Goal: Transaction & Acquisition: Obtain resource

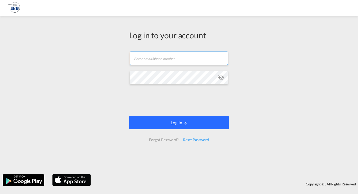
type input "[PERSON_NAME][EMAIL_ADDRESS][DOMAIN_NAME]"
click at [182, 124] on button "Log In" at bounding box center [179, 122] width 100 height 13
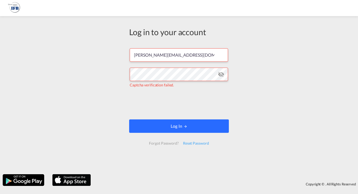
click at [170, 122] on button "Log In" at bounding box center [179, 125] width 100 height 13
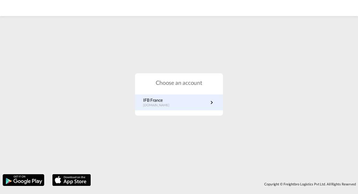
click at [150, 103] on p "[DOMAIN_NAME]" at bounding box center [159, 105] width 32 height 5
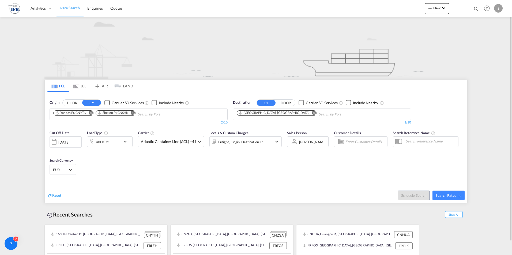
click at [91, 114] on md-icon "Remove" at bounding box center [91, 113] width 4 height 4
click at [91, 114] on md-icon "Remove" at bounding box center [90, 113] width 4 height 4
click at [91, 114] on body "Analytics Reports Rate Search Enquiries Quotes Analytics Reports" at bounding box center [256, 127] width 512 height 255
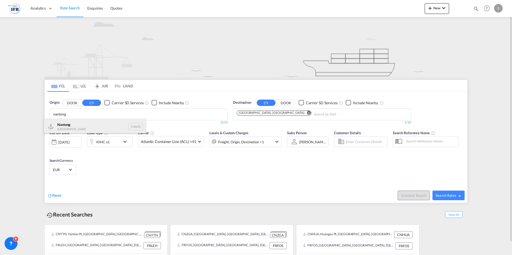
type input "nantong"
click at [81, 125] on div "Nantong China CNNTG" at bounding box center [95, 127] width 102 height 16
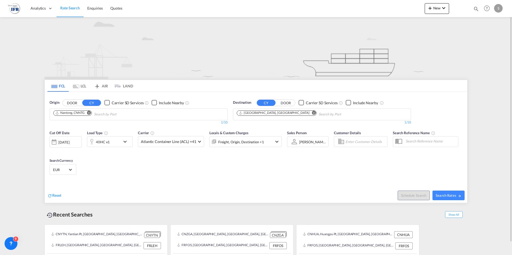
click at [312, 112] on md-icon "Remove" at bounding box center [314, 113] width 4 height 4
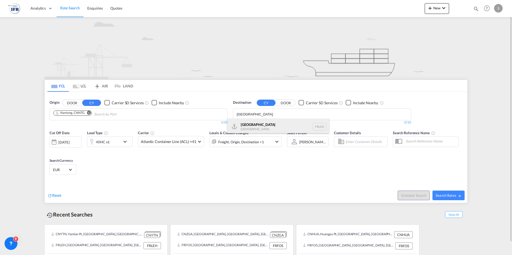
type input "le havre"
click at [252, 124] on div "Le Havre France FRLEH" at bounding box center [278, 127] width 102 height 16
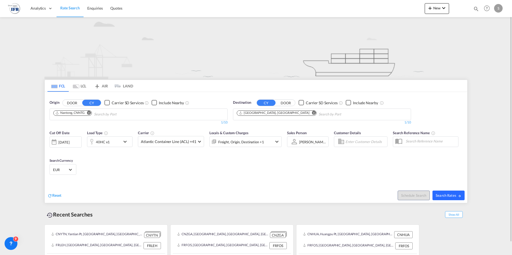
click at [357, 192] on button "Search Rates" at bounding box center [448, 196] width 32 height 10
type input "CNNTG to FRLEH / 2 Oct 2025"
